Goal: Task Accomplishment & Management: Use online tool/utility

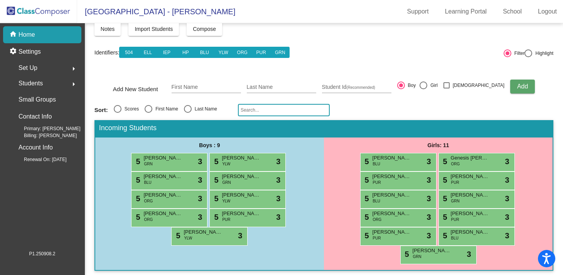
scroll to position [41, 0]
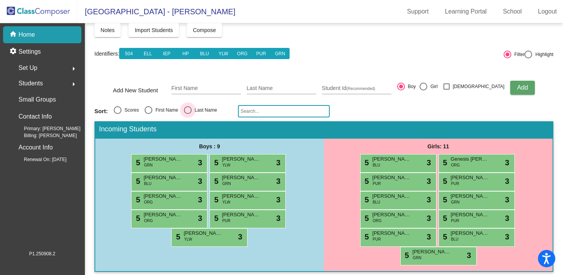
click at [190, 111] on div "Select an option" at bounding box center [188, 110] width 8 height 8
click at [188, 114] on input "Last Name" at bounding box center [187, 114] width 0 height 0
radio input "true"
click at [226, 55] on button "YLW" at bounding box center [223, 53] width 19 height 11
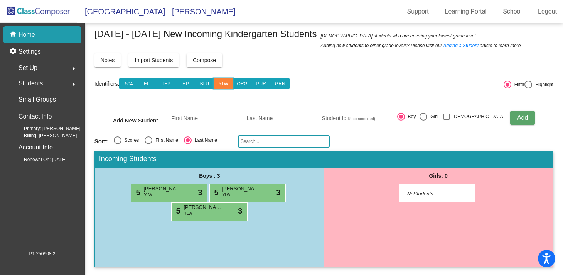
scroll to position [10, 0]
click at [247, 84] on button "ORG" at bounding box center [242, 83] width 19 height 11
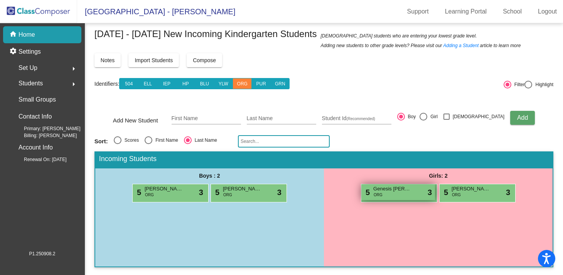
click at [377, 192] on span "ORG" at bounding box center [378, 195] width 9 height 6
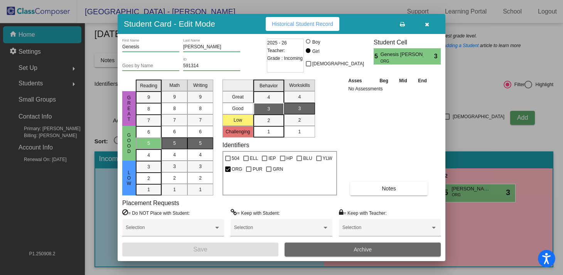
click at [365, 249] on span "Archive" at bounding box center [363, 249] width 18 height 6
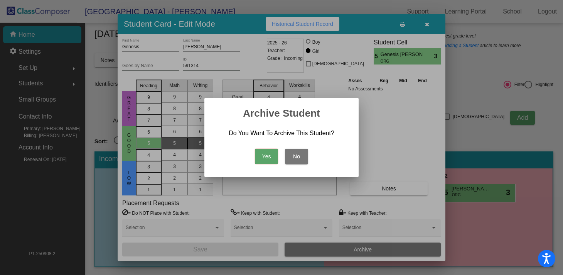
click at [270, 157] on button "Yes" at bounding box center [266, 156] width 23 height 15
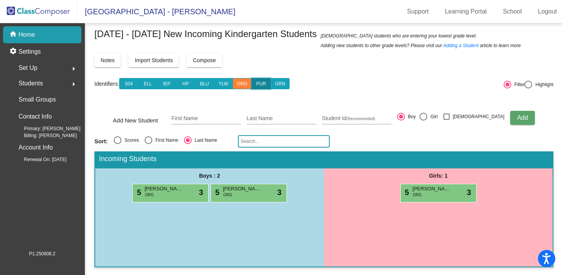
click at [265, 87] on button "PUR" at bounding box center [261, 83] width 19 height 11
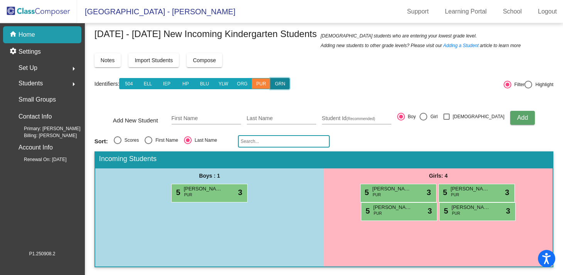
click at [288, 82] on button "GRN" at bounding box center [279, 83] width 19 height 11
